Goal: Task Accomplishment & Management: Complete application form

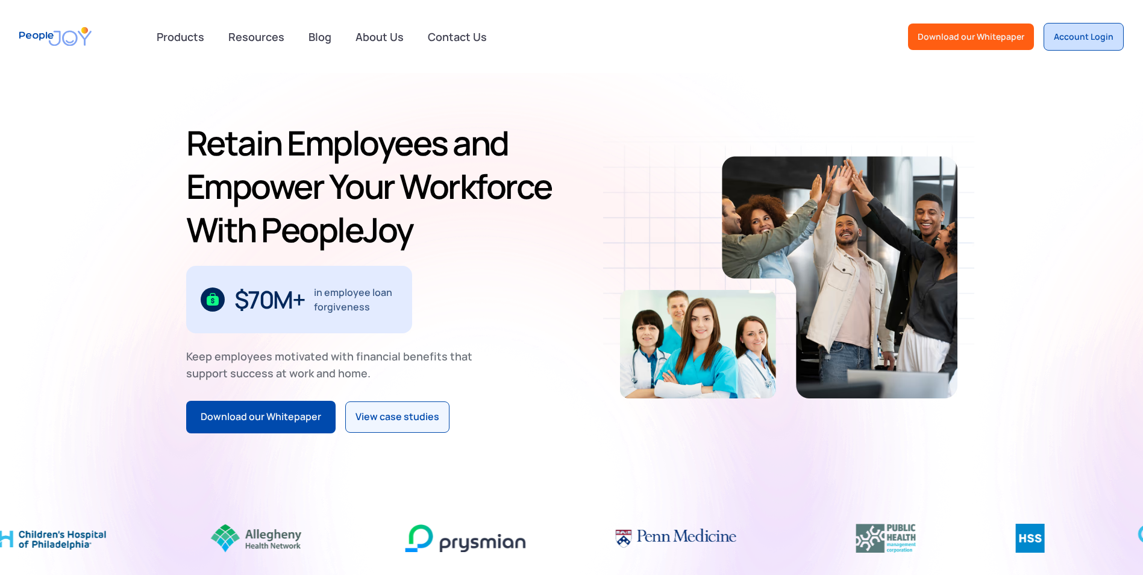
click at [1107, 28] on link "Account Login" at bounding box center [1083, 37] width 80 height 28
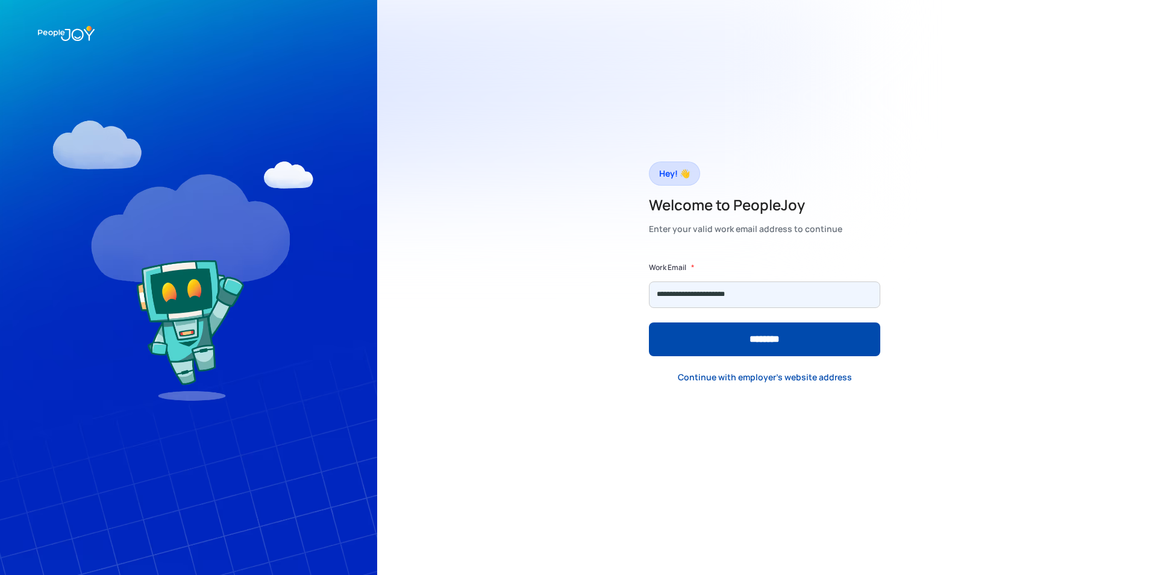
click at [649, 322] on input "********" at bounding box center [764, 339] width 231 height 34
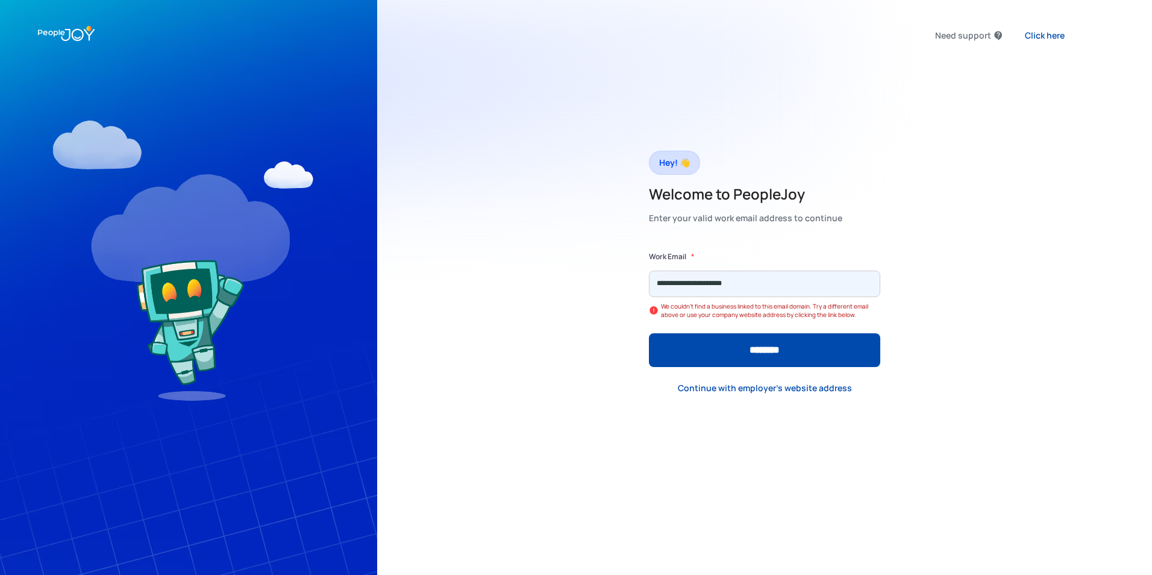
type input "**********"
click at [649, 333] on input "********" at bounding box center [764, 350] width 231 height 34
